Goal: Task Accomplishment & Management: Complete application form

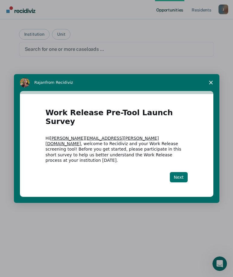
click at [179, 172] on button "Next" at bounding box center [179, 177] width 18 height 10
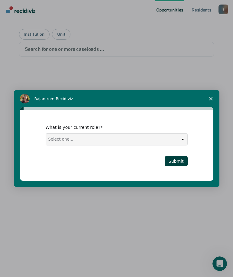
click at [83, 141] on select "Select one... Case Manager FUM Assistant [PERSON_NAME] [PERSON_NAME]" at bounding box center [117, 140] width 142 height 12
select select "Case Manager"
click at [46, 134] on select "Select one... Case Manager FUM Assistant [PERSON_NAME] [PERSON_NAME]" at bounding box center [117, 140] width 142 height 12
click at [178, 161] on button "Submit" at bounding box center [176, 161] width 23 height 10
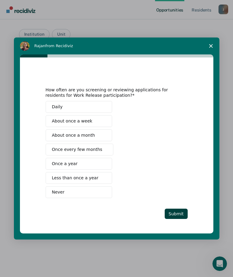
click at [64, 190] on button "Never" at bounding box center [79, 192] width 67 height 12
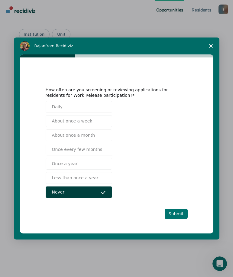
click at [175, 213] on button "Submit" at bounding box center [176, 214] width 23 height 10
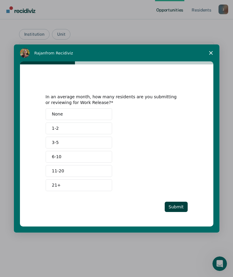
click at [74, 116] on button "None" at bounding box center [79, 114] width 67 height 12
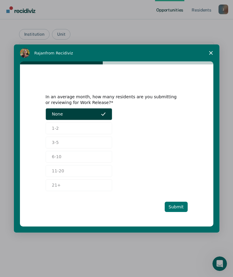
click at [179, 211] on button "Submit" at bounding box center [176, 207] width 23 height 10
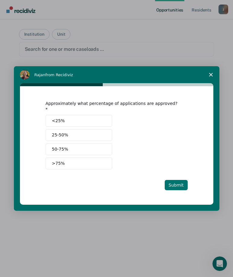
click at [176, 180] on button "Submit" at bounding box center [176, 185] width 23 height 10
click at [79, 120] on button "<25%" at bounding box center [79, 121] width 67 height 12
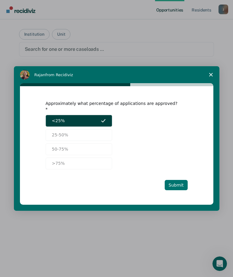
click at [180, 185] on button "Submit" at bounding box center [176, 185] width 23 height 10
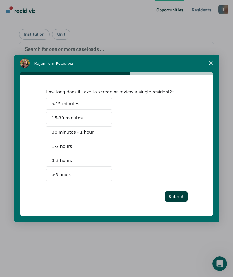
click at [75, 115] on span "15-30 minutes" at bounding box center [67, 118] width 31 height 6
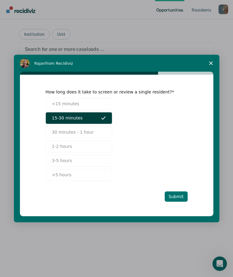
click at [175, 195] on button "Submit" at bounding box center [176, 197] width 23 height 10
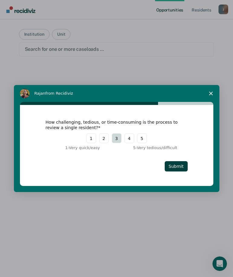
click at [116, 141] on button "3" at bounding box center [117, 139] width 10 height 10
click at [183, 166] on button "Submit" at bounding box center [176, 166] width 23 height 10
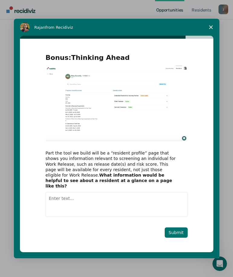
click at [172, 229] on button "Submit" at bounding box center [176, 233] width 23 height 10
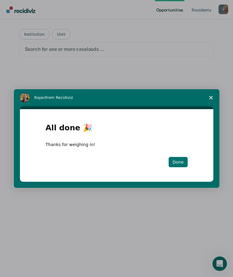
click at [175, 161] on button "Done" at bounding box center [178, 162] width 19 height 10
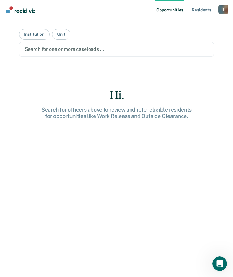
scroll to position [21, 0]
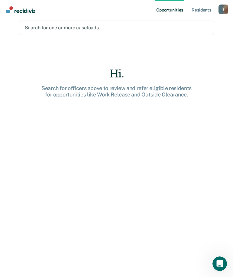
click at [84, 25] on div at bounding box center [117, 27] width 184 height 7
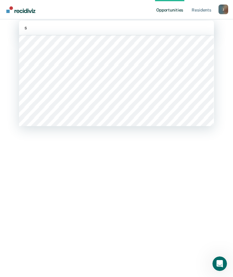
type input "se"
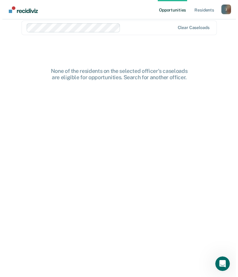
scroll to position [0, 0]
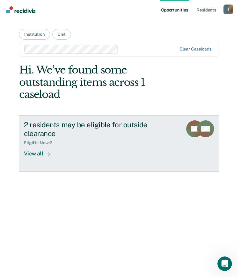
click at [34, 131] on div "2 residents may be eligible for outside clearance" at bounding box center [100, 129] width 153 height 18
